Goal: Find specific page/section: Find specific page/section

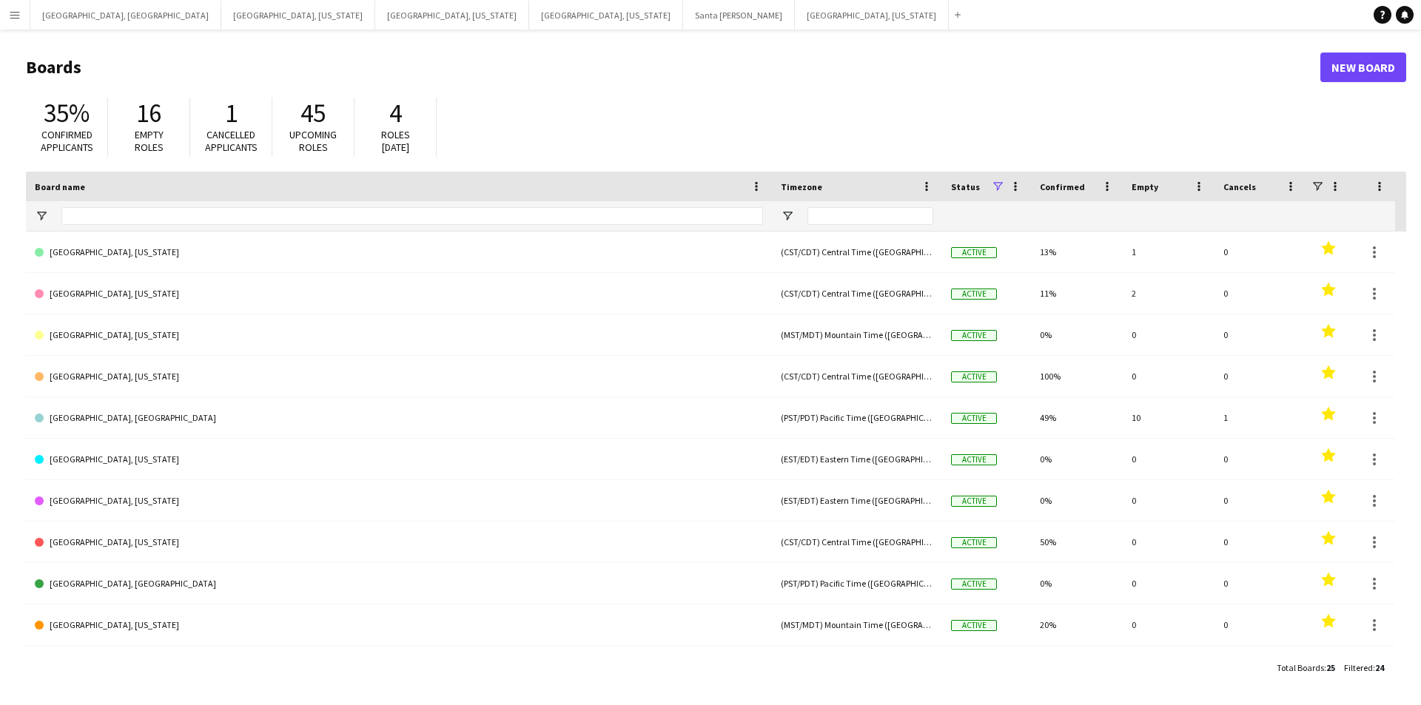
click at [3, 19] on button "Menu" at bounding box center [15, 15] width 30 height 30
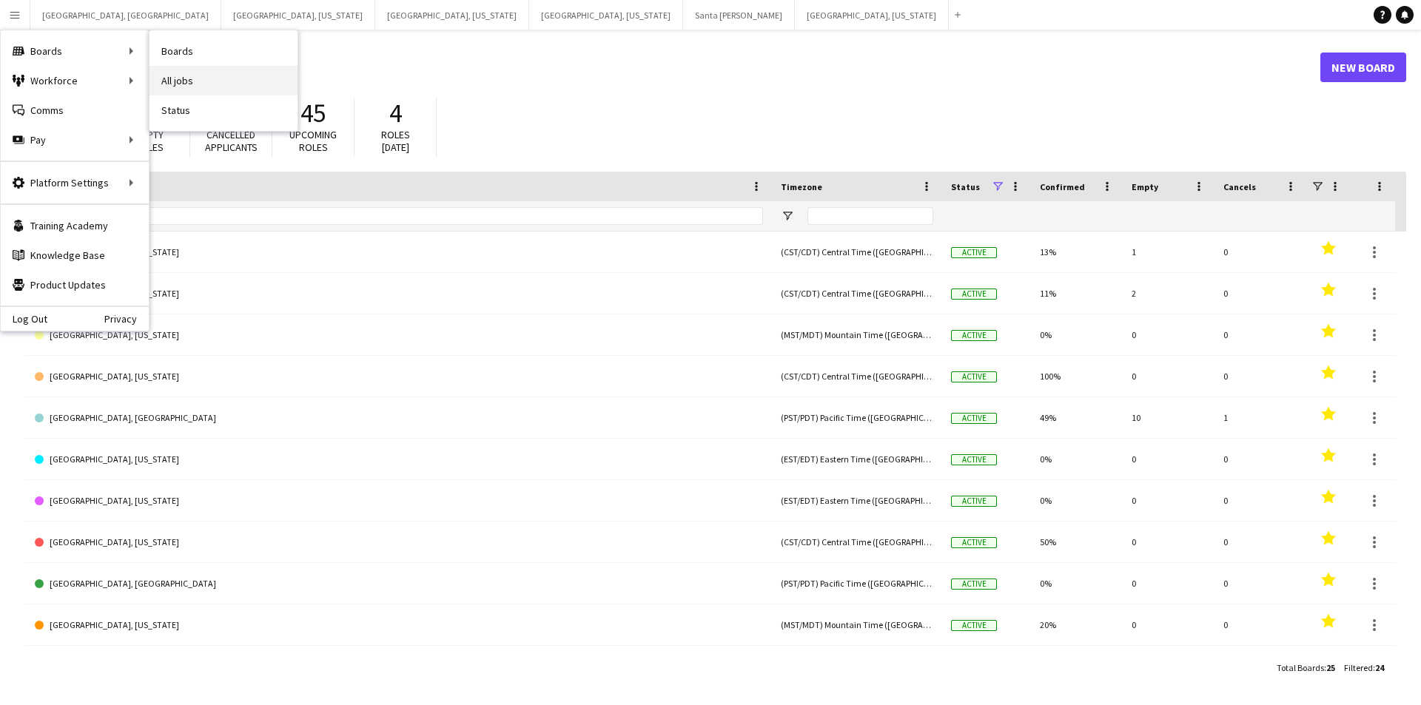
click at [241, 76] on link "All jobs" at bounding box center [224, 81] width 148 height 30
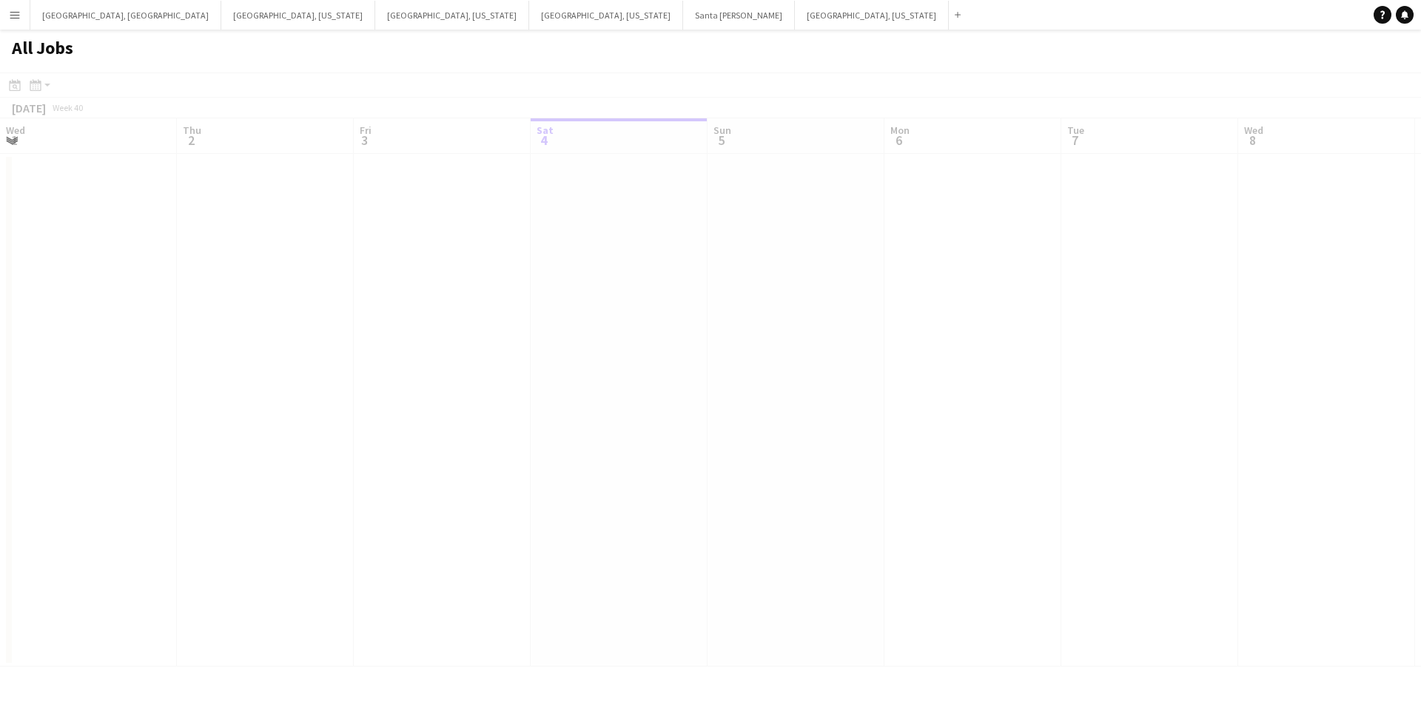
scroll to position [0, 354]
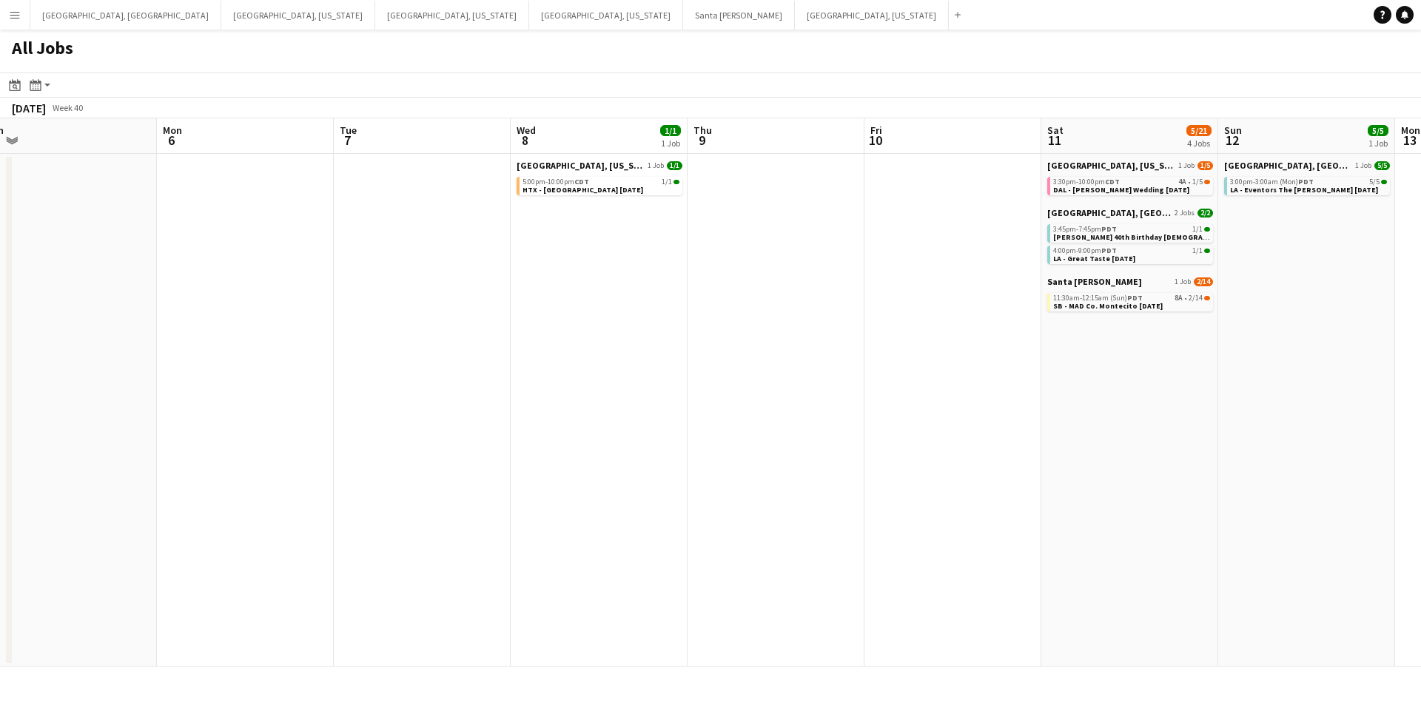
drag, startPoint x: 865, startPoint y: 396, endPoint x: 491, endPoint y: 400, distance: 373.9
click at [491, 400] on app-calendar-viewport "Wed 1 Thu 2 4/4 1 Job Fri 3 8/8 1 Job Sat 4 9/9 4 Jobs Sun 5 Mon 6 Tue 7 Wed 8 …" at bounding box center [710, 392] width 1421 height 549
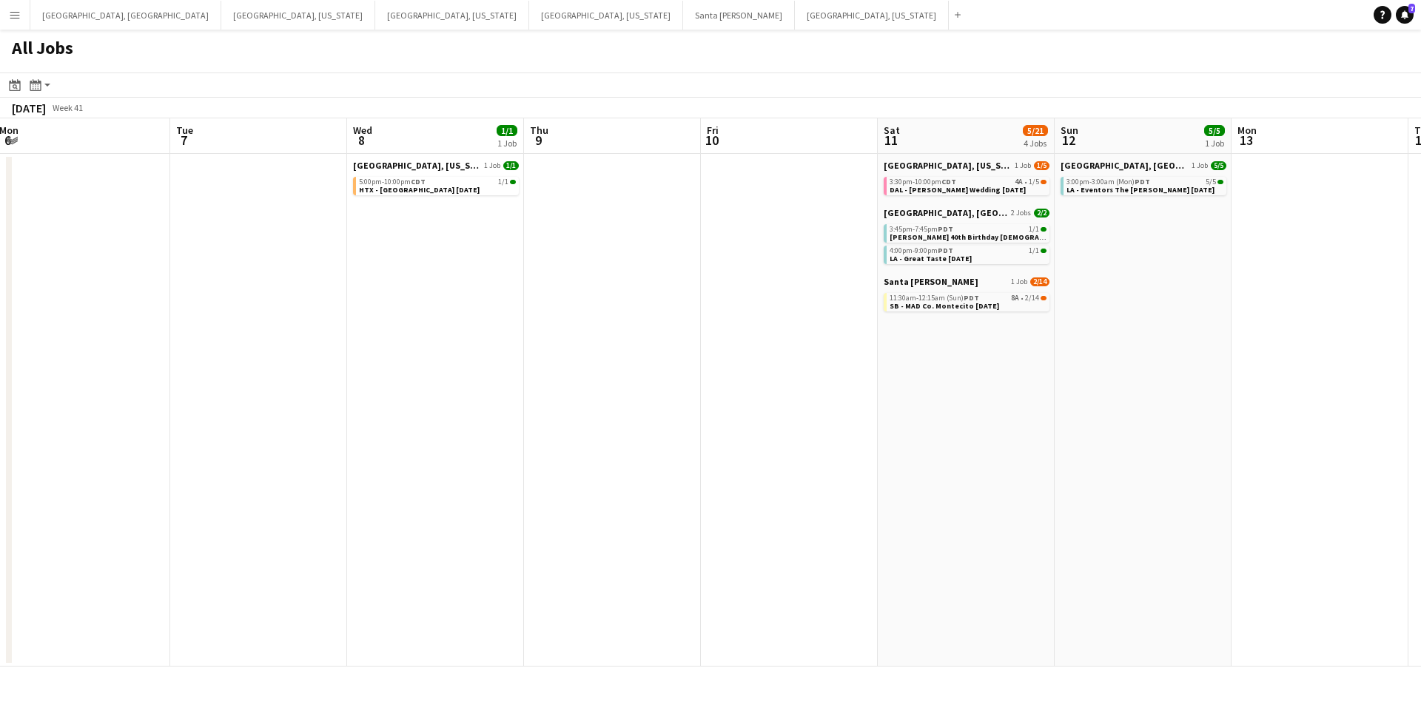
drag, startPoint x: 902, startPoint y: 378, endPoint x: 739, endPoint y: 385, distance: 163.8
click at [739, 385] on app-calendar-viewport "Sat 4 9/9 4 Jobs Sun 5 Mon 6 Tue 7 Wed 8 1/1 1 Job Thu 9 Fri 10 Sat 11 5/21 4 J…" at bounding box center [710, 392] width 1421 height 549
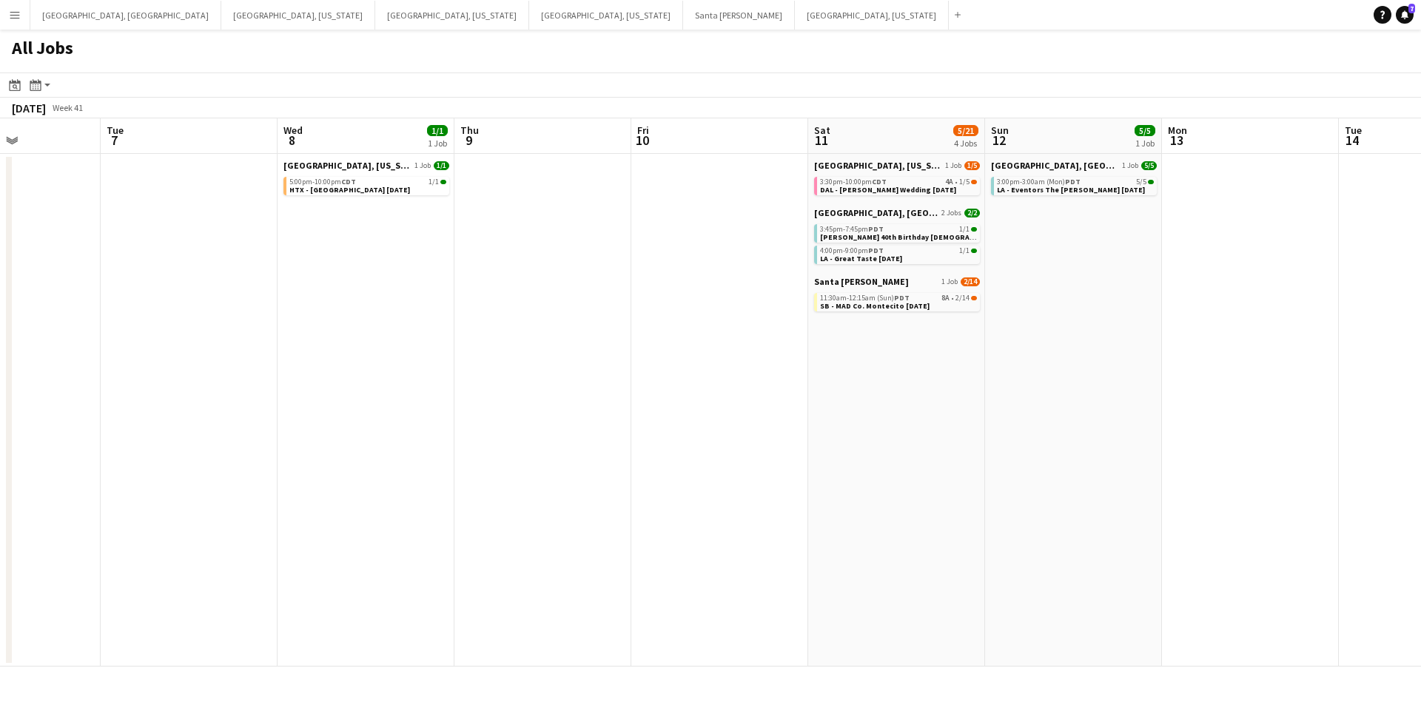
drag, startPoint x: 794, startPoint y: 385, endPoint x: 725, endPoint y: 386, distance: 69.6
click at [725, 386] on app-calendar-viewport "Sat 4 9/9 4 Jobs Sun 5 Mon 6 Tue 7 Wed 8 1/1 1 Job Thu 9 Fri 10 Sat 11 5/21 4 J…" at bounding box center [710, 392] width 1421 height 549
click at [731, 386] on app-calendar-viewport "Sat 4 9/9 4 Jobs Sun 5 Mon 6 Tue 7 Wed 8 1/1 1 Job Thu 9 Fri 10 Sat 11 5/21 4 J…" at bounding box center [710, 392] width 1421 height 549
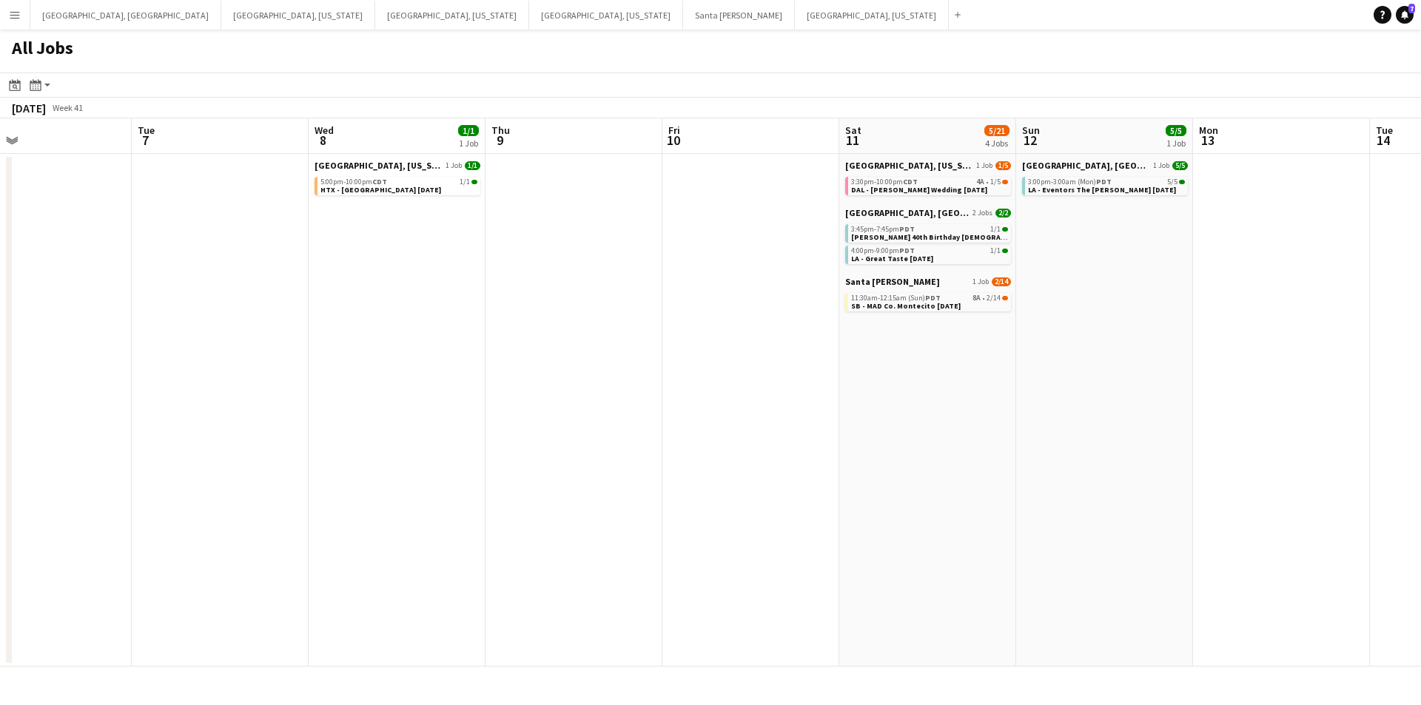
scroll to position [0, 398]
click at [612, 64] on div "All Jobs" at bounding box center [710, 51] width 1421 height 43
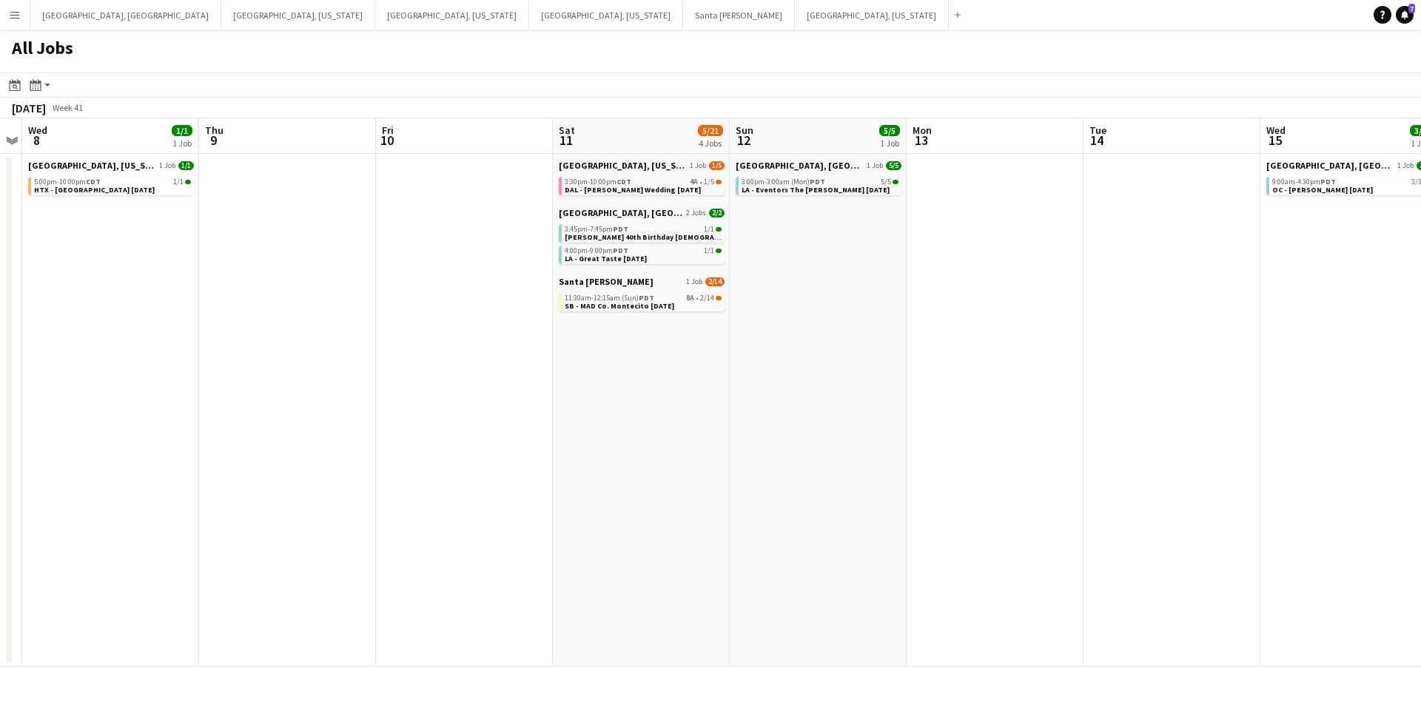
scroll to position [0, 581]
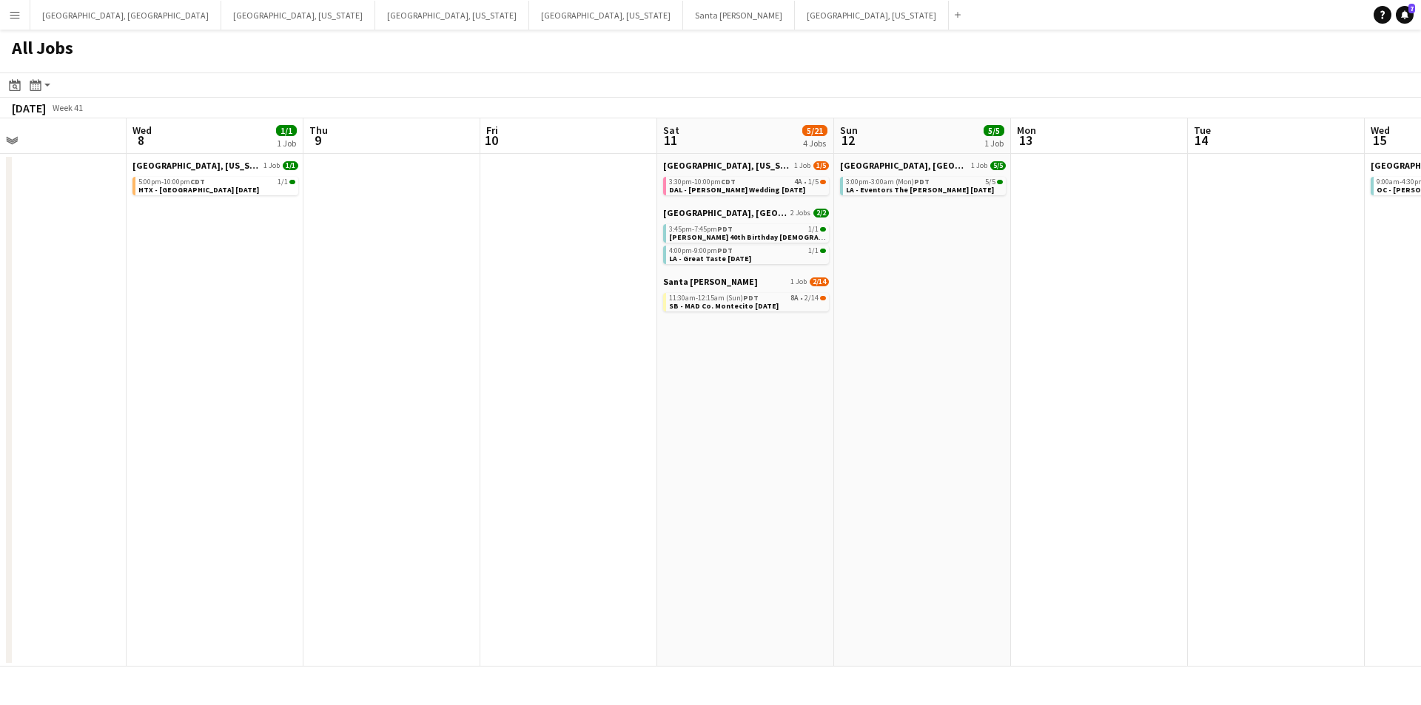
drag, startPoint x: 1298, startPoint y: 520, endPoint x: 760, endPoint y: 537, distance: 537.7
click at [760, 537] on app-calendar-viewport "Sat 4 9/9 4 Jobs Sun 5 Mon 6 Tue 7 Wed 8 1/1 1 Job Thu 9 Fri 10 Sat 11 5/21 4 J…" at bounding box center [710, 392] width 1421 height 549
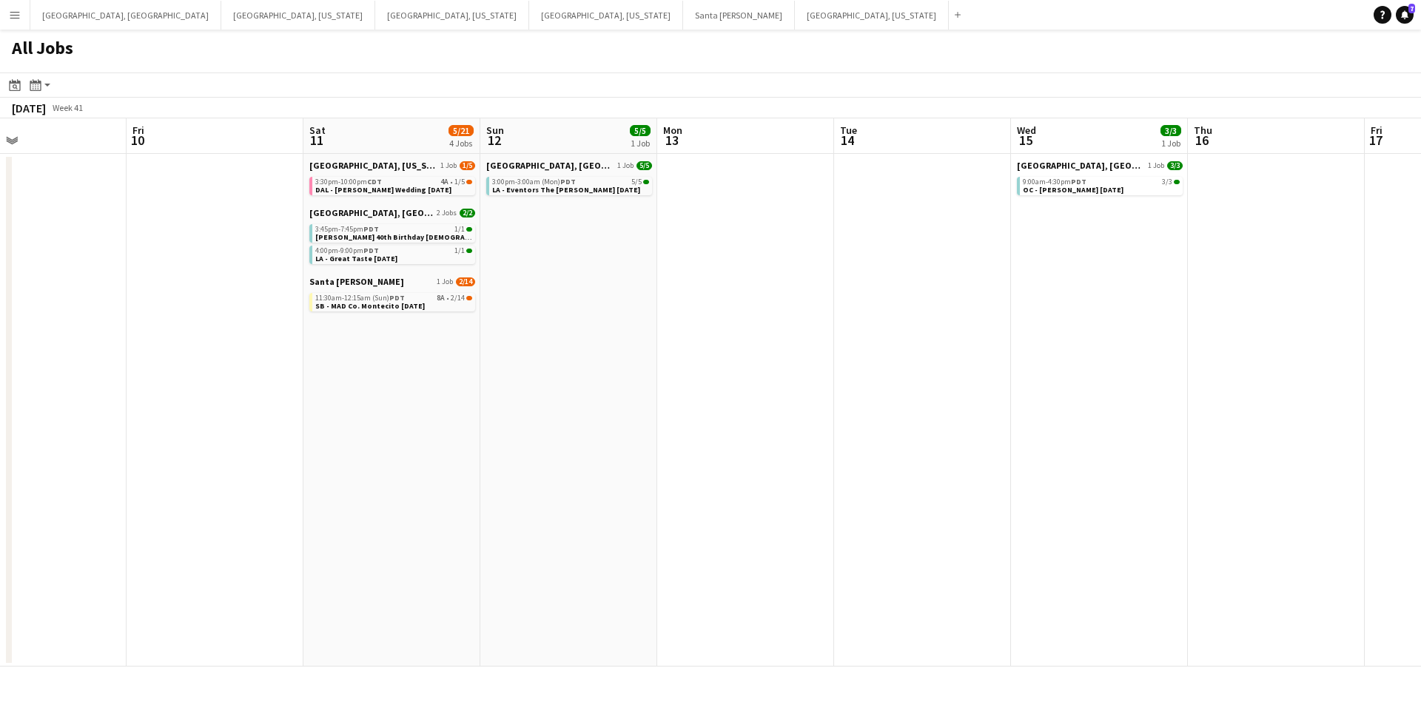
click at [700, 524] on app-all-jobs "All Jobs Date picker OCT 2025 OCT 2025 Monday M Tuesday T Wednesday W Thursday …" at bounding box center [710, 348] width 1421 height 637
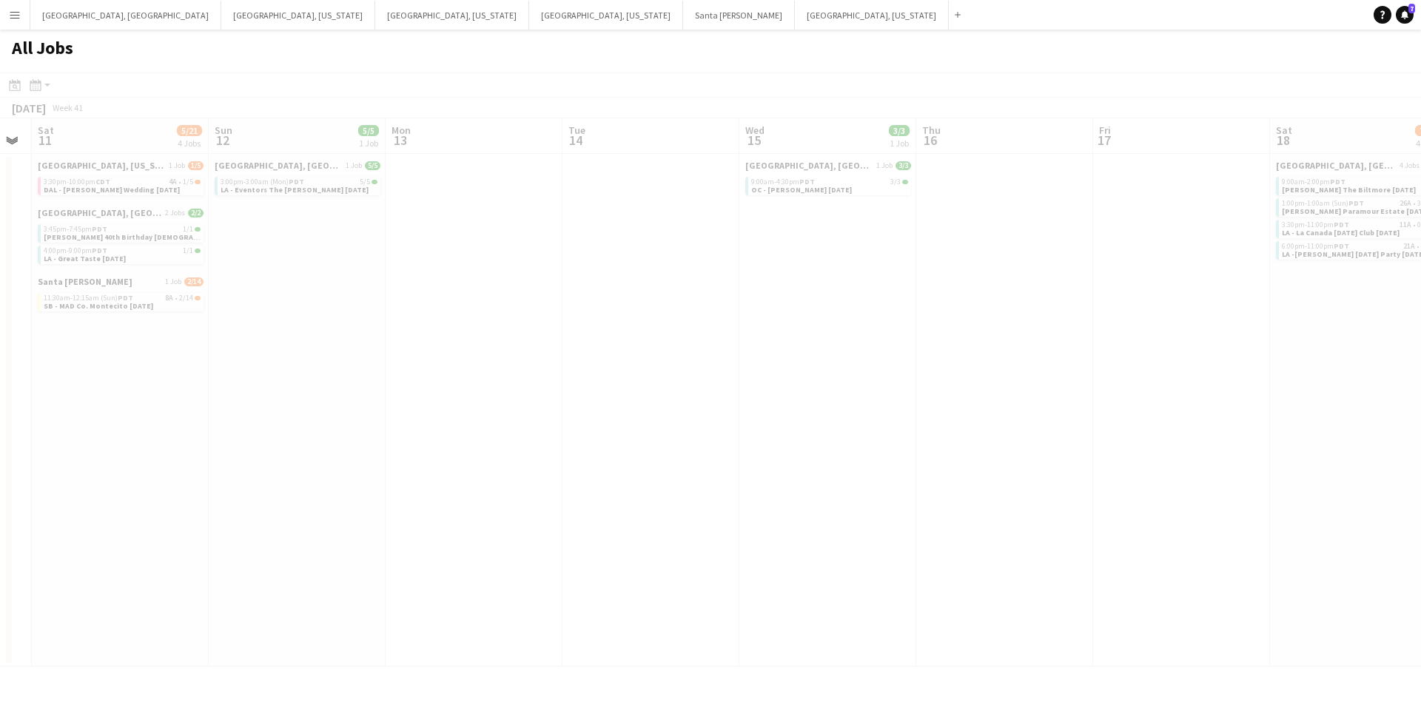
drag, startPoint x: 948, startPoint y: 491, endPoint x: 664, endPoint y: 534, distance: 286.8
click at [638, 534] on div at bounding box center [710, 391] width 1421 height 637
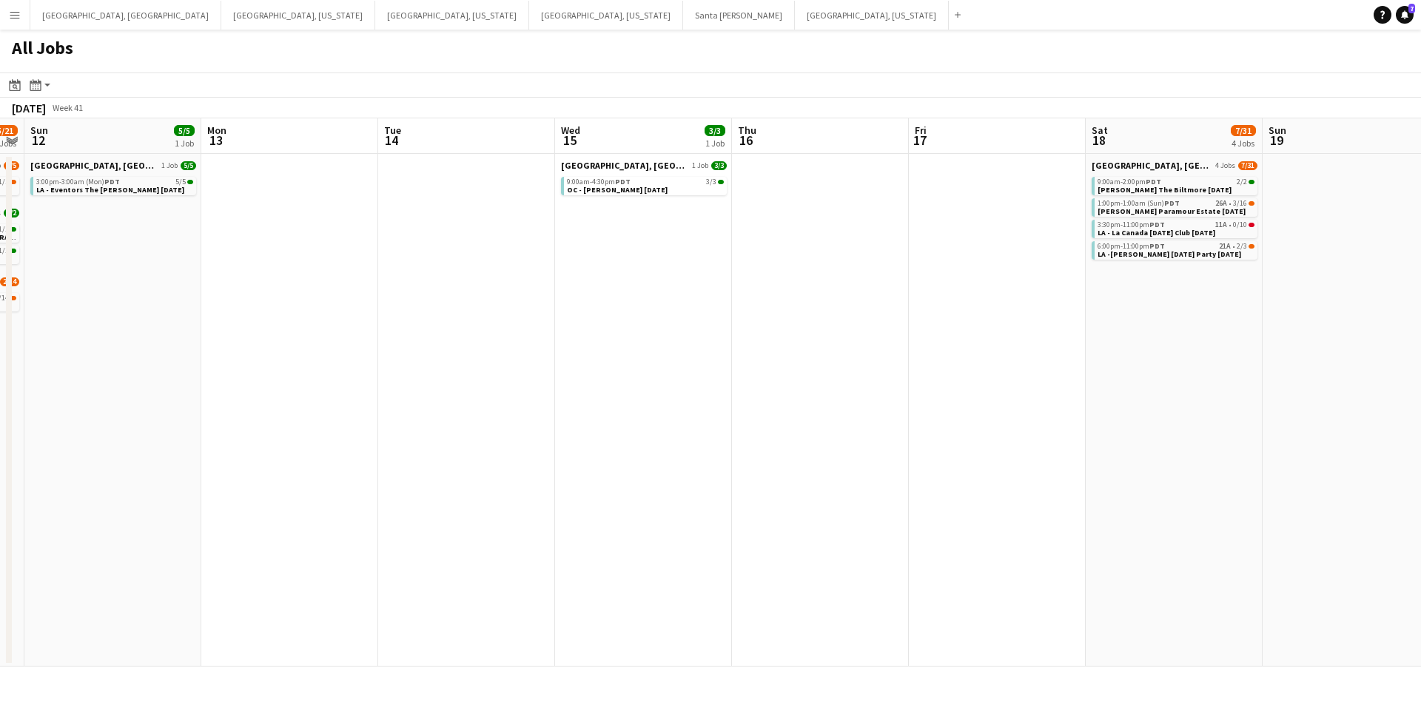
scroll to position [0, 751]
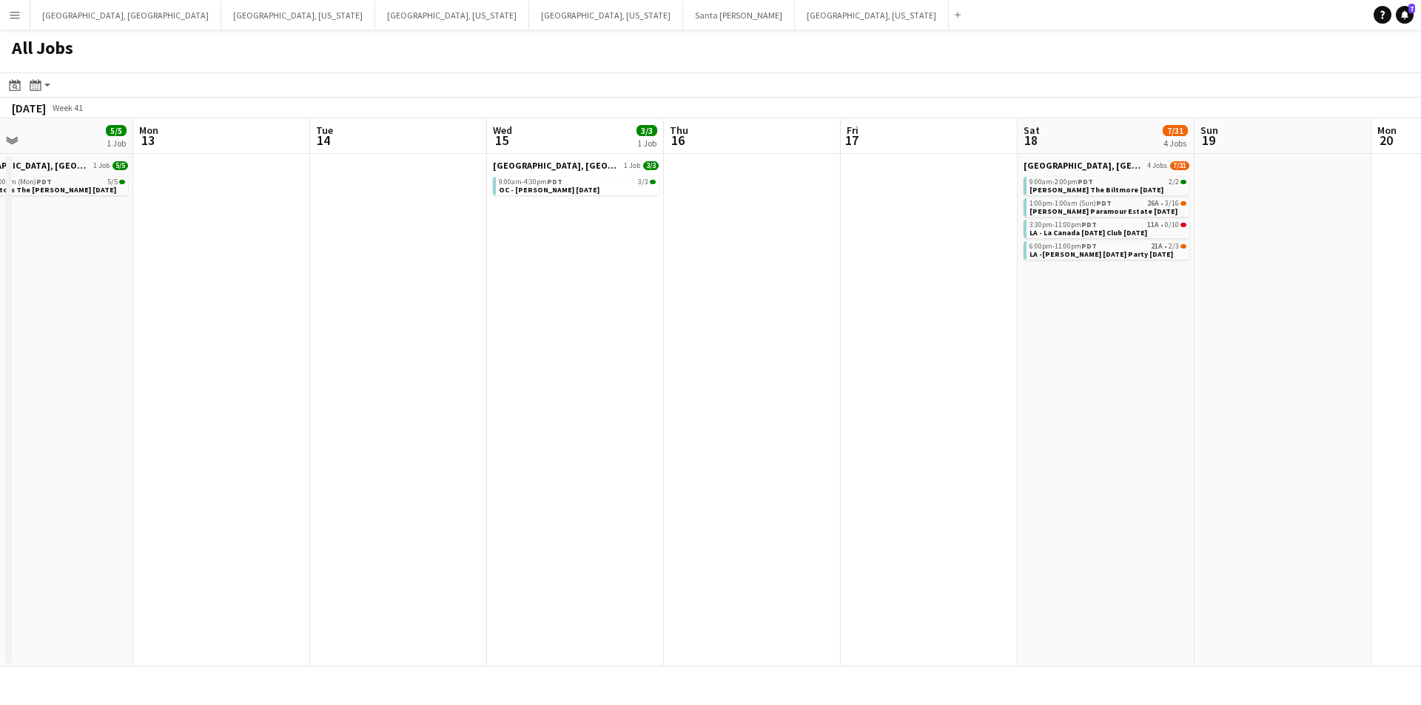
drag, startPoint x: 902, startPoint y: 526, endPoint x: 650, endPoint y: 549, distance: 253.5
click at [650, 549] on app-calendar-viewport "Wed 8 1/1 1 Job Thu 9 Fri 10 Sat 11 5/21 4 Jobs Sun 12 5/5 1 Job Mon 13 Tue 14 …" at bounding box center [710, 392] width 1421 height 549
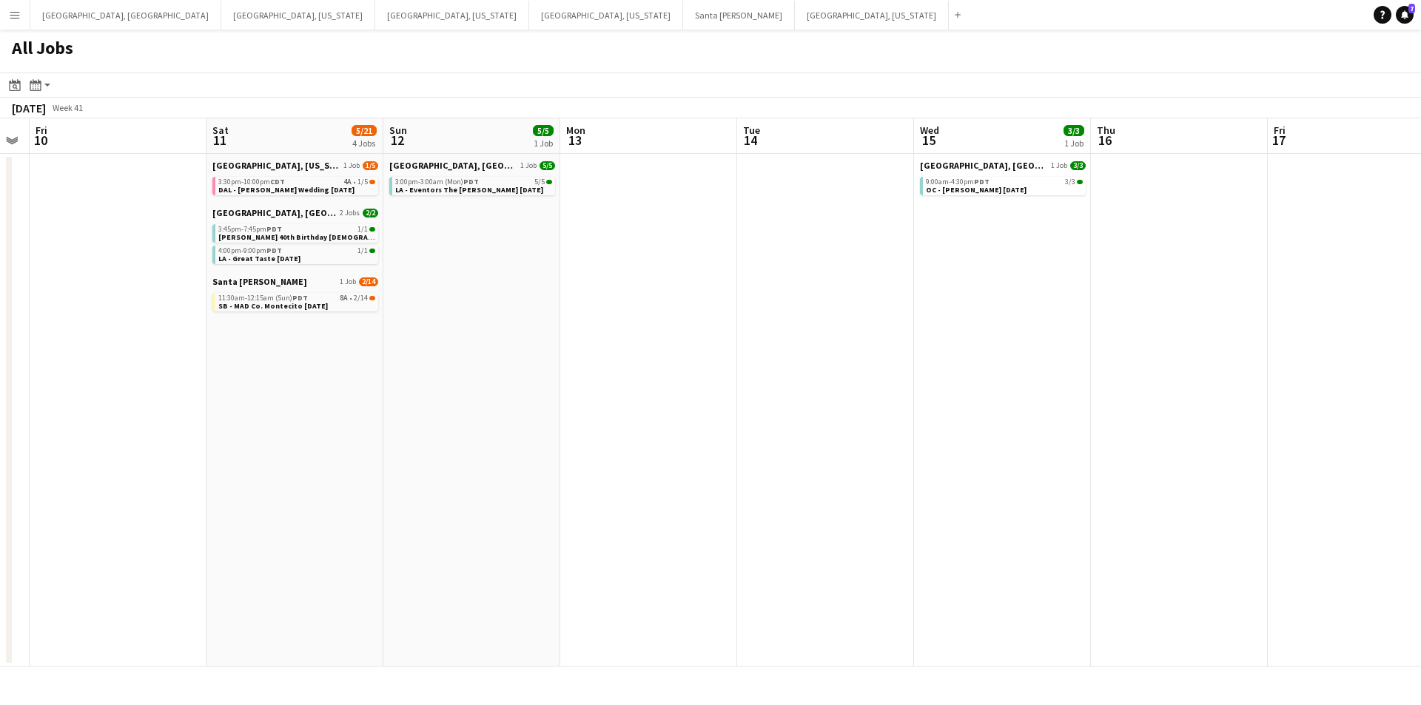
drag, startPoint x: 595, startPoint y: 516, endPoint x: 1090, endPoint y: 438, distance: 501.3
click at [1090, 438] on app-calendar-viewport "Wed 8 1/1 1 Job Thu 9 Fri 10 Sat 11 5/21 4 Jobs Sun 12 5/5 1 Job Mon 13 Tue 14 …" at bounding box center [710, 392] width 1421 height 549
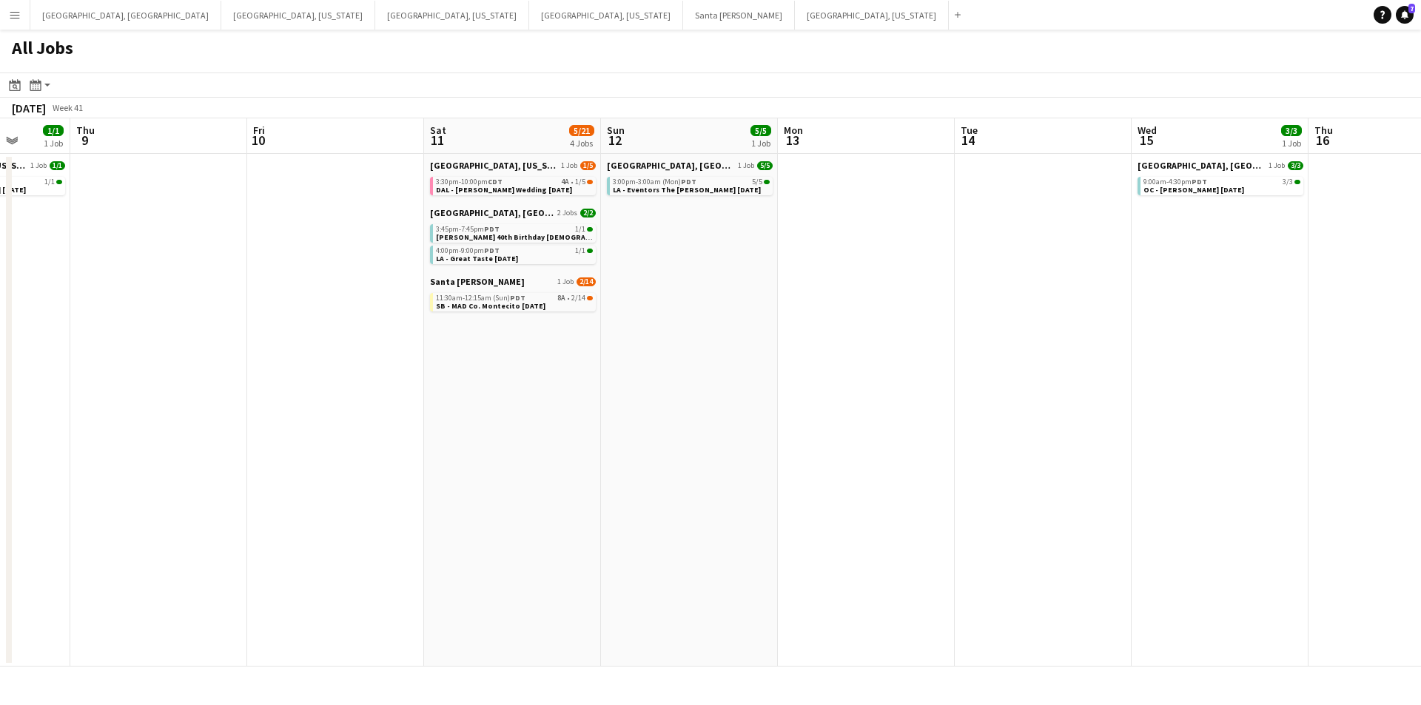
drag, startPoint x: 868, startPoint y: 447, endPoint x: 1099, endPoint y: 415, distance: 233.1
click at [1089, 423] on app-calendar-viewport "Tue 7 Wed 8 1/1 1 Job Thu 9 Fri 10 Sat 11 5/21 4 Jobs Sun 12 5/5 1 Job Mon 13 T…" at bounding box center [710, 392] width 1421 height 549
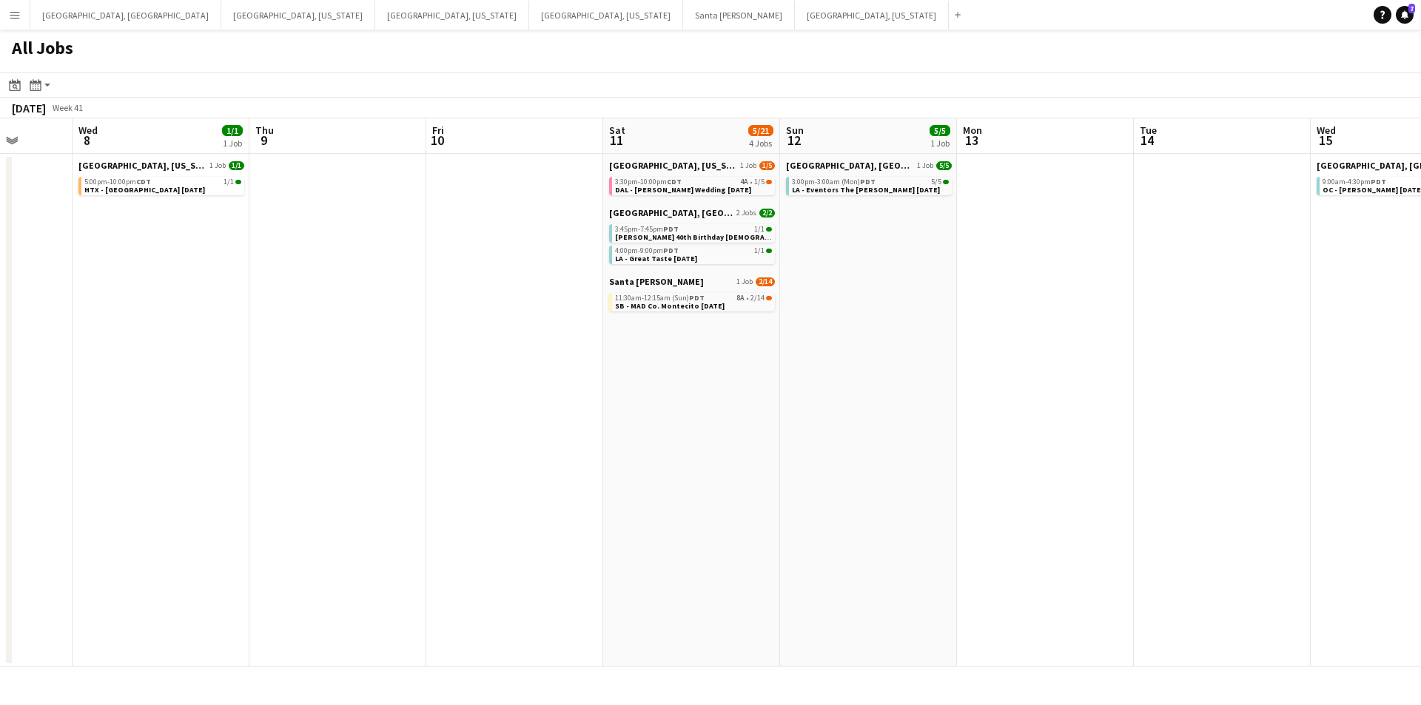
drag, startPoint x: 915, startPoint y: 452, endPoint x: 1027, endPoint y: 435, distance: 113.8
click at [1027, 435] on app-calendar-viewport "Sun 5 Mon 6 Tue 7 Wed 8 1/1 1 Job Thu 9 Fri 10 Sat 11 5/21 4 Jobs Sun 12 5/5 1 …" at bounding box center [710, 392] width 1421 height 549
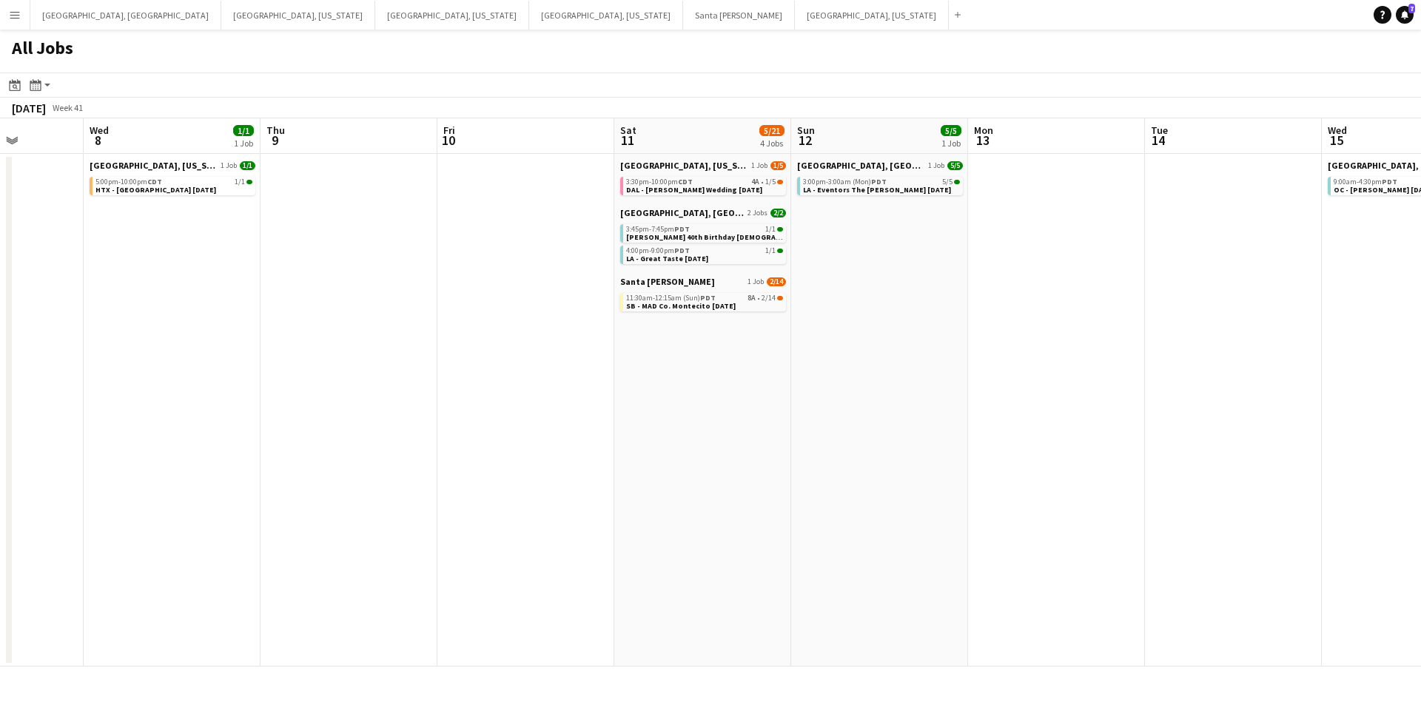
click at [556, 78] on app-toolbar "Date picker [DATE] [DATE] [DATE] M [DATE] T [DATE] W [DATE] T [DATE] F [DATE] S…" at bounding box center [710, 85] width 1421 height 25
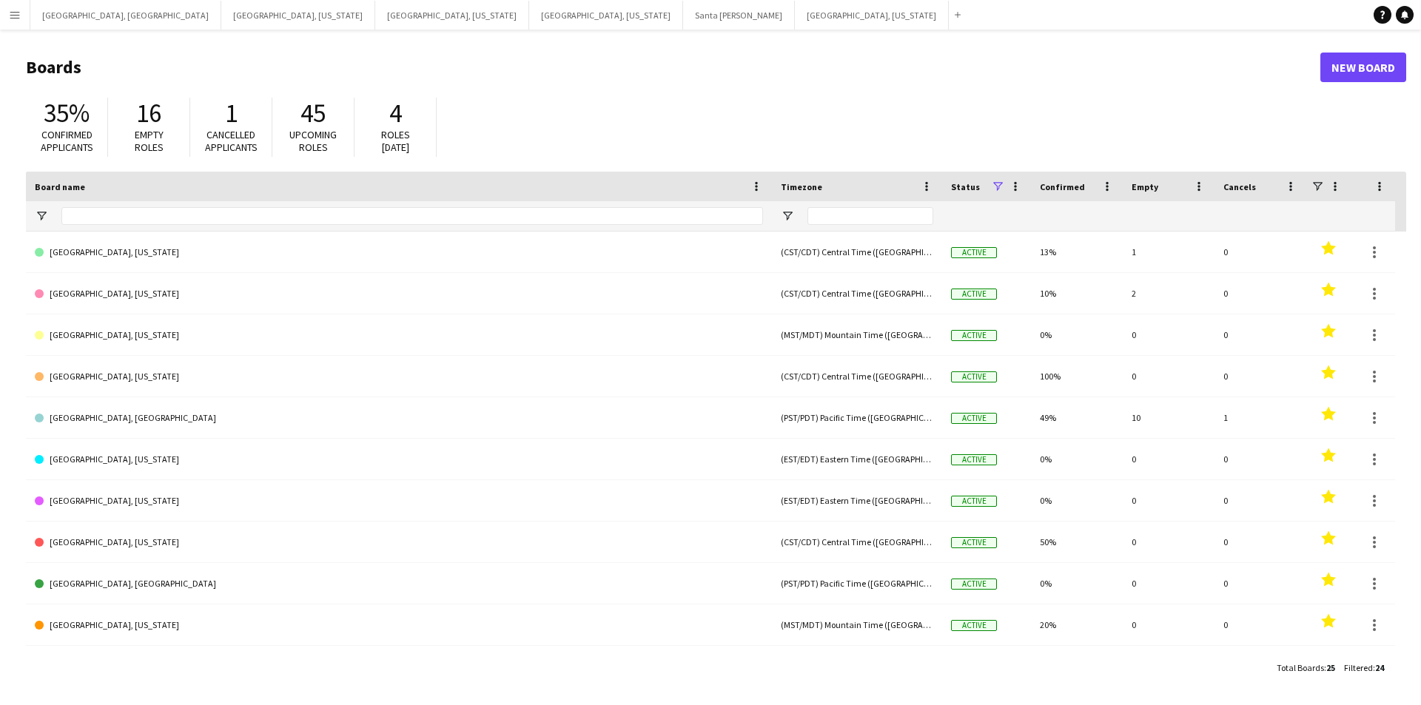
click at [25, 12] on button "Menu" at bounding box center [15, 15] width 30 height 30
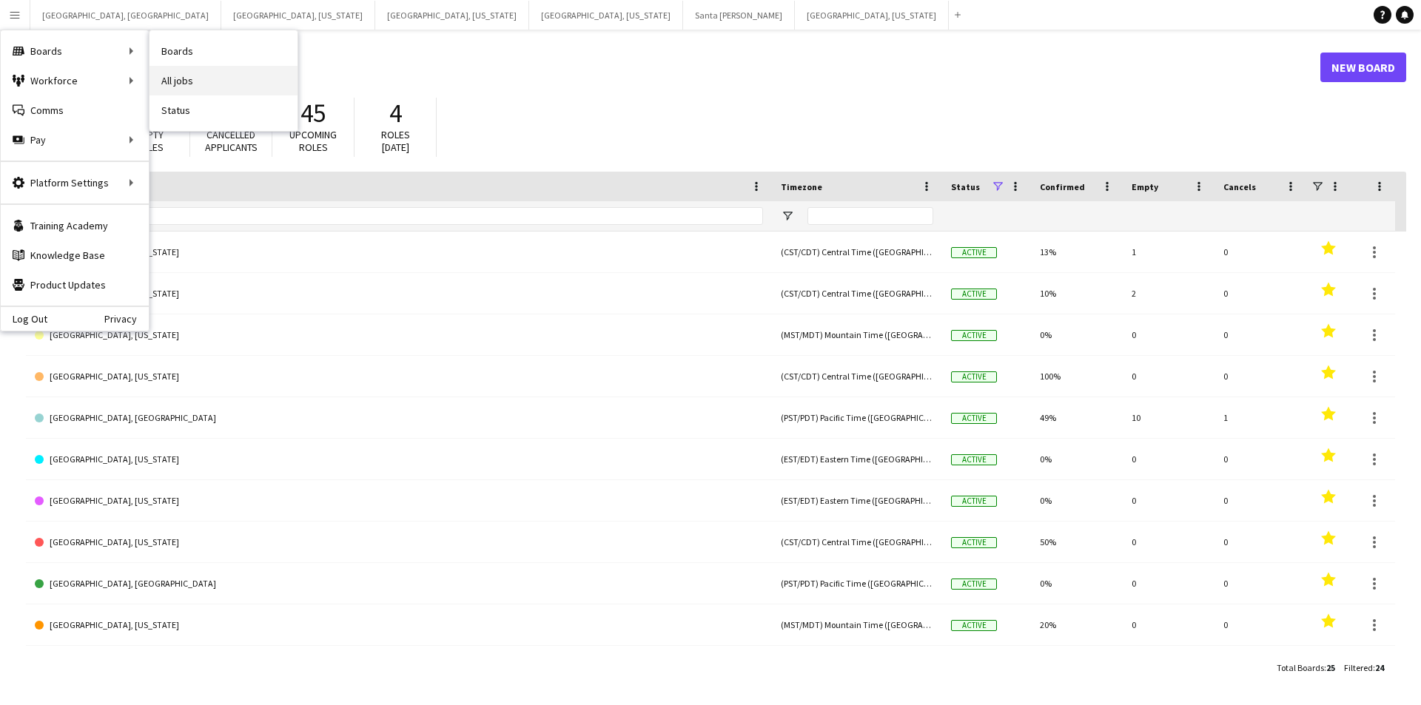
click at [225, 87] on link "All jobs" at bounding box center [224, 81] width 148 height 30
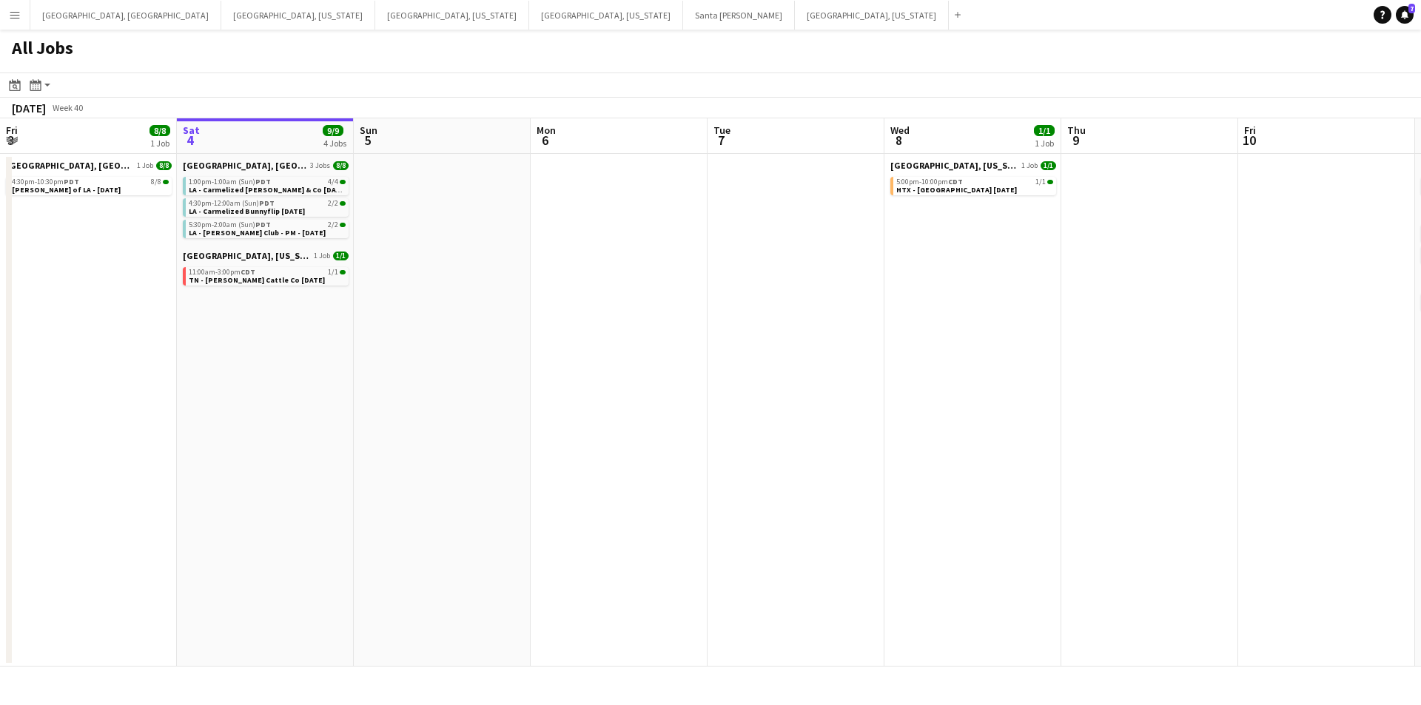
scroll to position [0, 446]
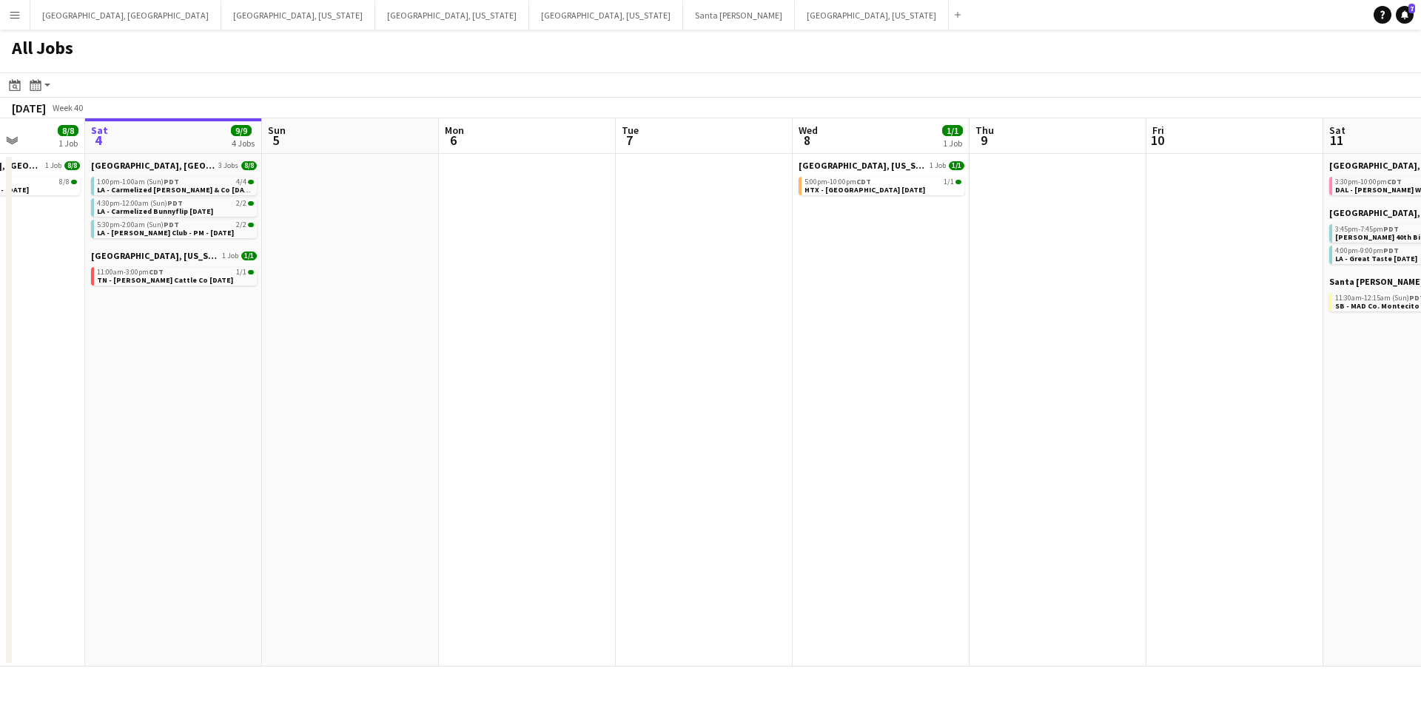
click at [513, 289] on app-calendar-viewport "Wed 1 Thu 2 4/4 1 Job Fri 3 8/8 1 Job Sat 4 9/9 4 Jobs Sun 5 Mon 6 Tue 7 Wed 8 …" at bounding box center [710, 392] width 1421 height 549
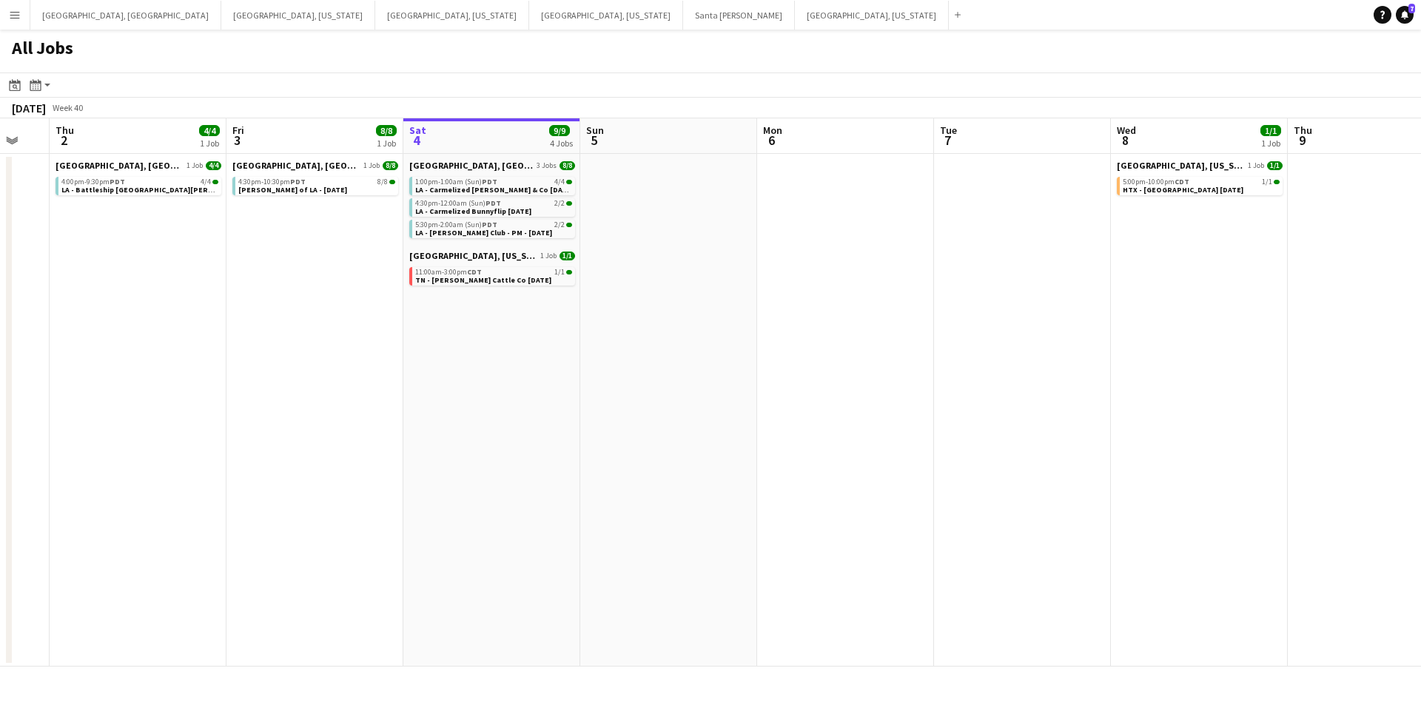
scroll to position [0, 303]
drag, startPoint x: 227, startPoint y: 424, endPoint x: 369, endPoint y: 437, distance: 143.4
click at [369, 437] on app-calendar-viewport "Tue 30 Wed 1 Thu 2 4/4 1 Job Fri 3 8/8 1 Job Sat 4 9/9 4 Jobs Sun 5 Mon 6 Tue 7…" at bounding box center [710, 392] width 1421 height 549
click at [472, 284] on span "TN - [PERSON_NAME] Cattle Co [DATE]" at bounding box center [485, 280] width 136 height 10
click at [805, 78] on app-toolbar "Date picker [DATE] [DATE] [DATE] M [DATE] T [DATE] W [DATE] T [DATE] F [DATE] S…" at bounding box center [710, 85] width 1421 height 25
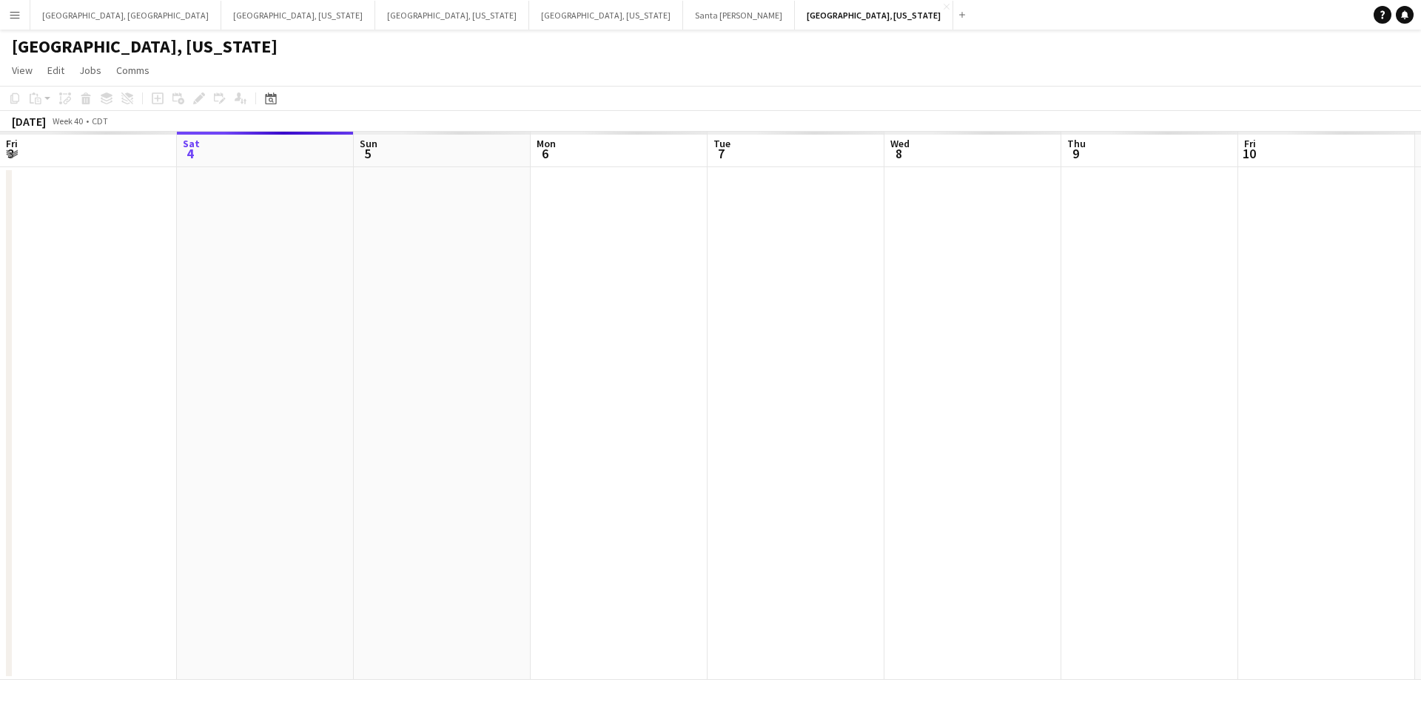
scroll to position [0, 509]
